Goal: Check status: Check status

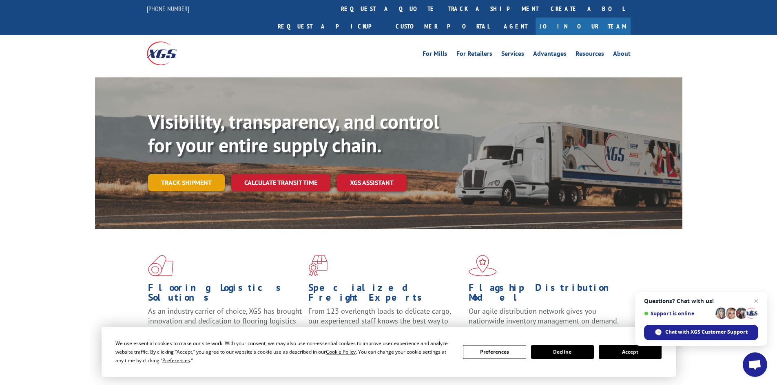
click at [199, 174] on link "Track shipment" at bounding box center [186, 182] width 77 height 17
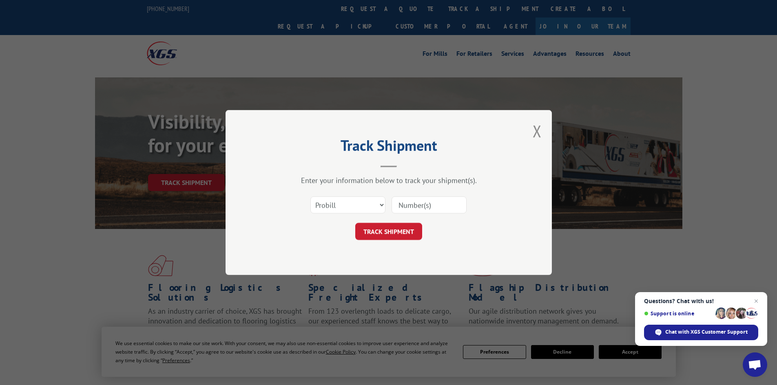
click at [440, 201] on input at bounding box center [428, 204] width 75 height 17
paste input "5125092"
type input "5125092"
click at [401, 232] on button "TRACK SHIPMENT" at bounding box center [388, 231] width 67 height 17
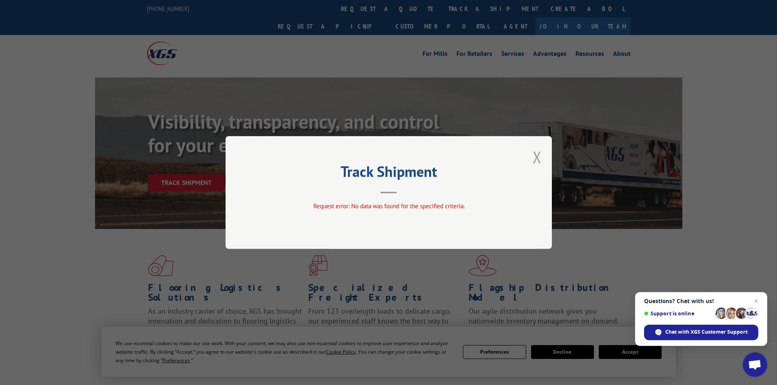
click at [538, 152] on button "Close modal" at bounding box center [536, 157] width 9 height 22
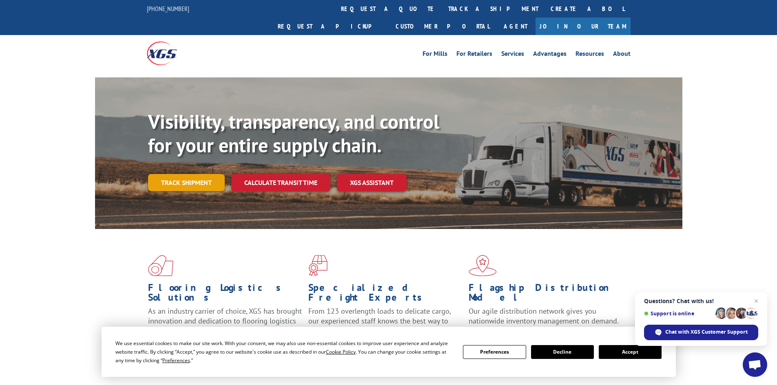
click at [195, 174] on link "Track shipment" at bounding box center [186, 182] width 77 height 17
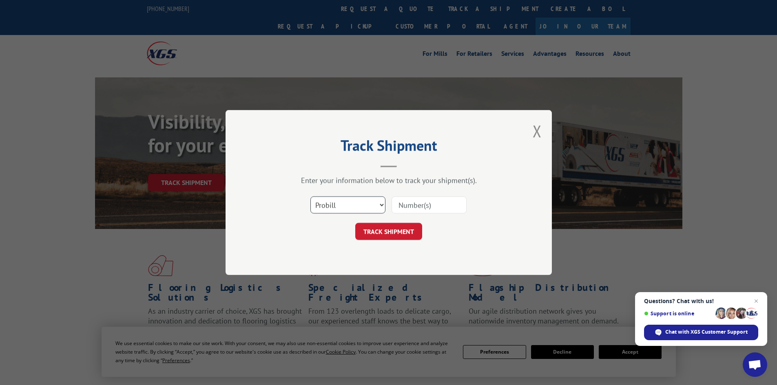
click at [339, 207] on select "Select category... Probill BOL PO" at bounding box center [347, 204] width 75 height 17
select select "bol"
click at [310, 196] on select "Select category... Probill BOL PO" at bounding box center [347, 204] width 75 height 17
drag, startPoint x: 410, startPoint y: 196, endPoint x: 412, endPoint y: 201, distance: 5.7
click at [412, 201] on div "Select category... Probill BOL PO" at bounding box center [388, 205] width 245 height 27
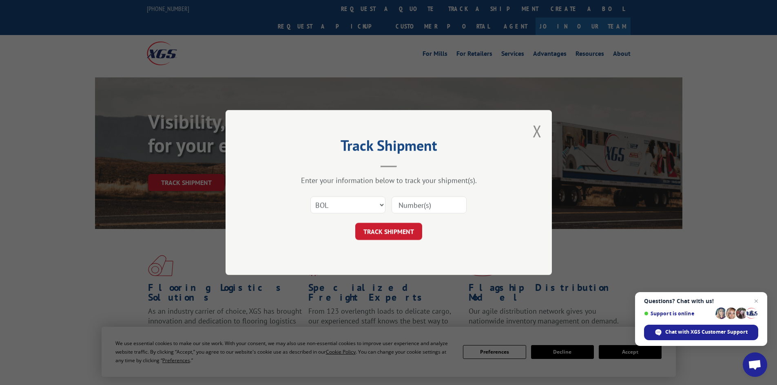
click at [413, 201] on input at bounding box center [428, 204] width 75 height 17
click at [415, 207] on input at bounding box center [428, 204] width 75 height 17
click at [451, 210] on input at bounding box center [428, 204] width 75 height 17
paste input "5125092"
type input "5125092"
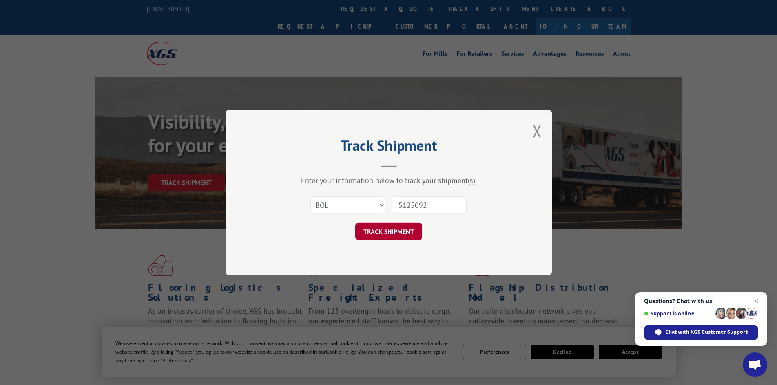
click at [397, 232] on button "TRACK SHIPMENT" at bounding box center [388, 231] width 67 height 17
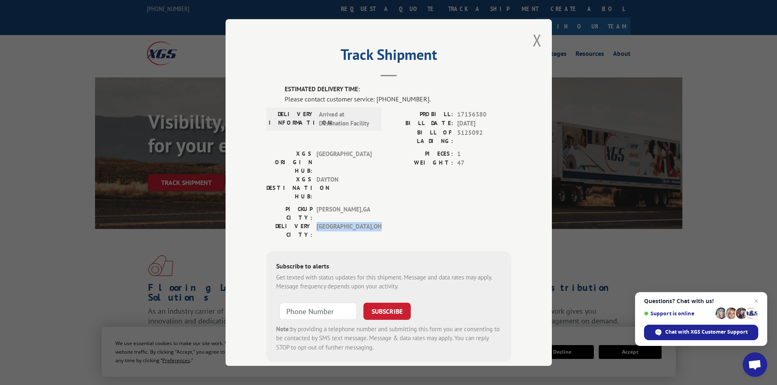
drag, startPoint x: 313, startPoint y: 182, endPoint x: 400, endPoint y: 186, distance: 87.3
click at [400, 205] on div "PICKUP CITY: [GEOGRAPHIC_DATA] , [GEOGRAPHIC_DATA] DELIVERY CITY: [GEOGRAPHIC_D…" at bounding box center [388, 224] width 245 height 38
click at [759, 301] on span "Open chat" at bounding box center [756, 301] width 10 height 10
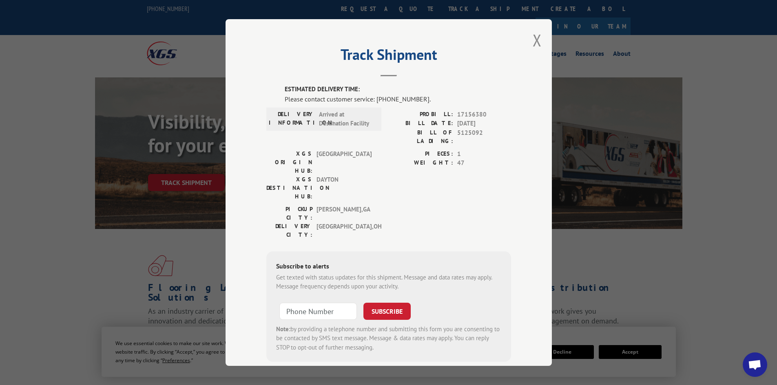
click at [534, 42] on button "Close modal" at bounding box center [536, 40] width 9 height 22
